Goal: Navigation & Orientation: Go to known website

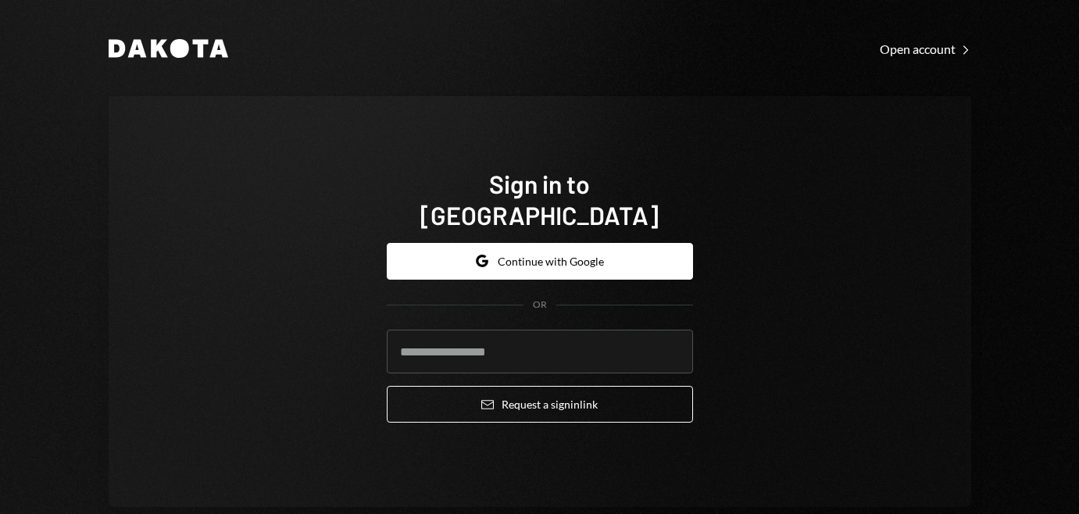
type input "**********"
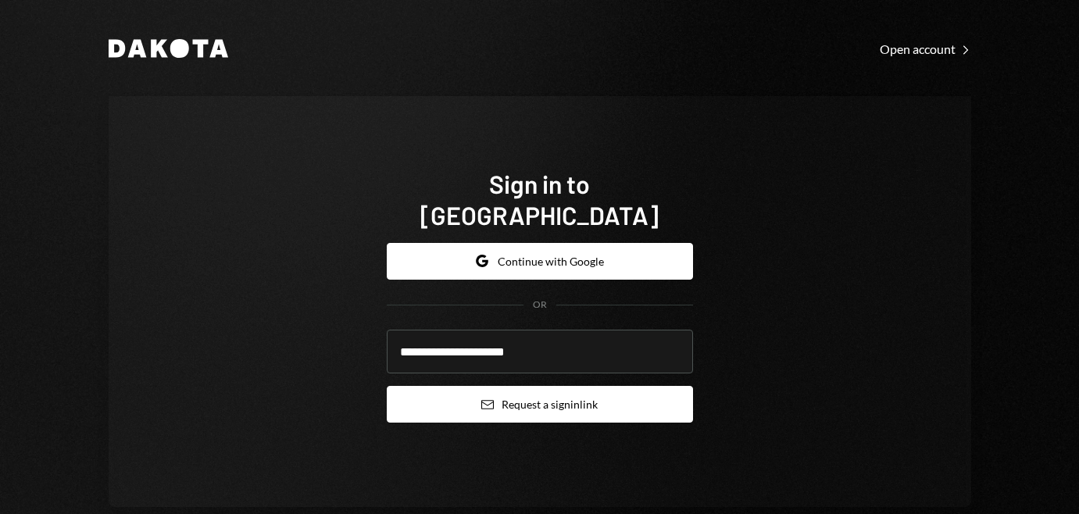
click at [621, 390] on button "Email Request a sign in link" at bounding box center [540, 404] width 306 height 37
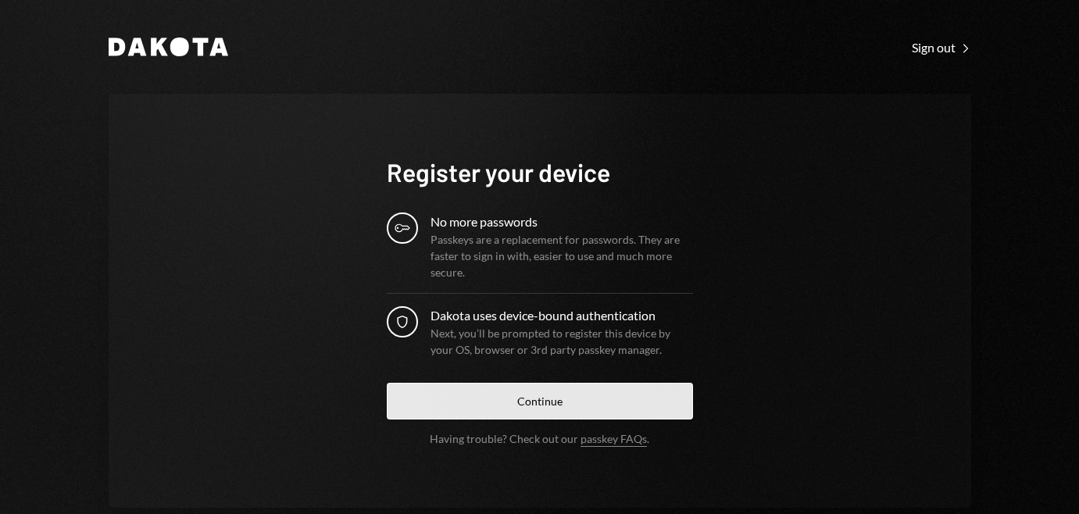
click at [551, 407] on button "Continue" at bounding box center [540, 401] width 306 height 37
